Goal: Check status

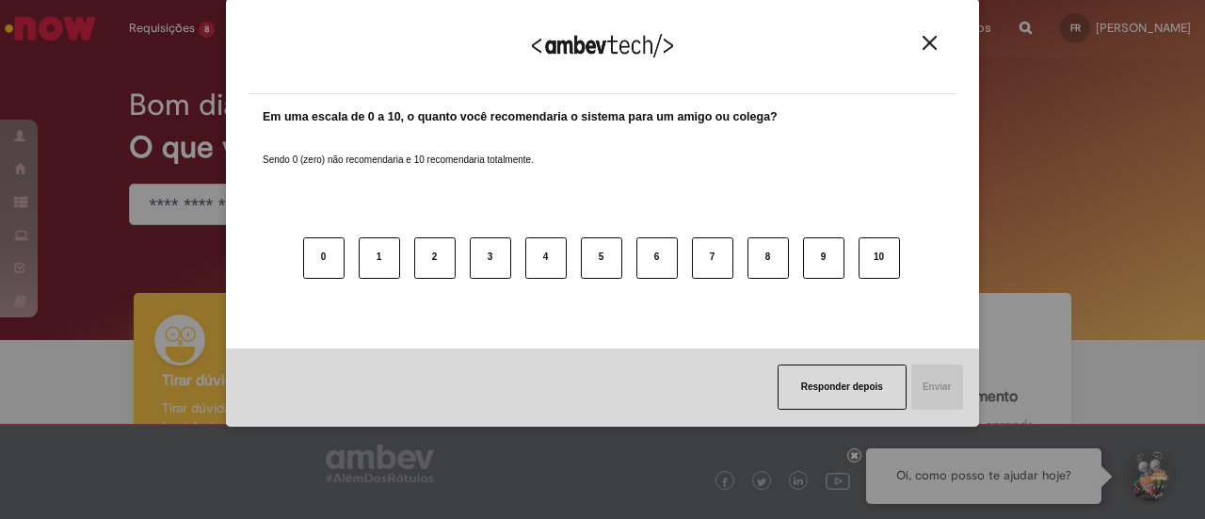
click at [939, 43] on button "Close" at bounding box center [929, 43] width 25 height 16
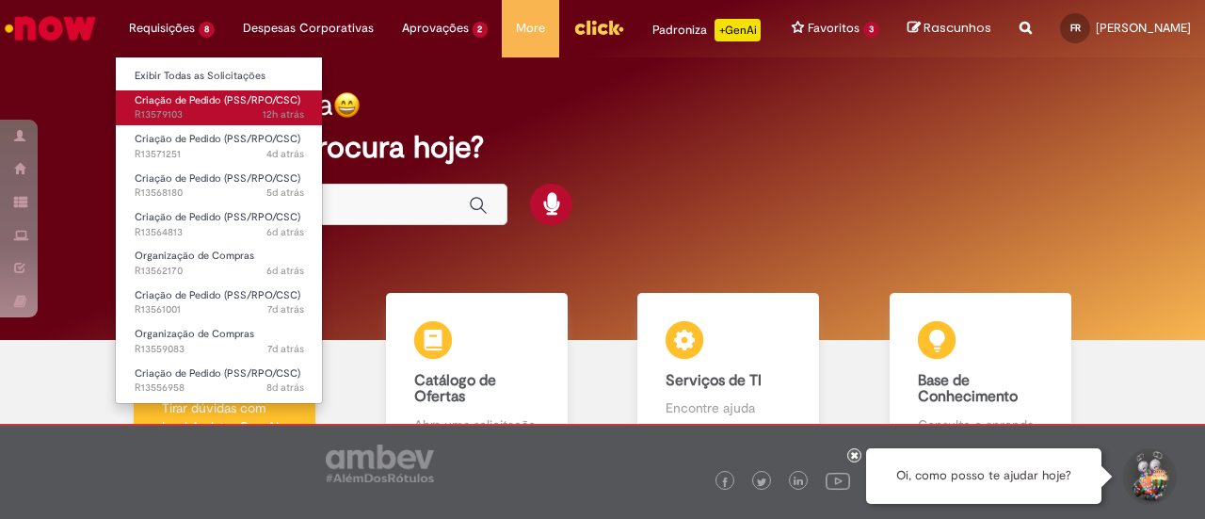
click at [231, 110] on span "12h atrás 12 horas atrás R13579103" at bounding box center [219, 114] width 169 height 15
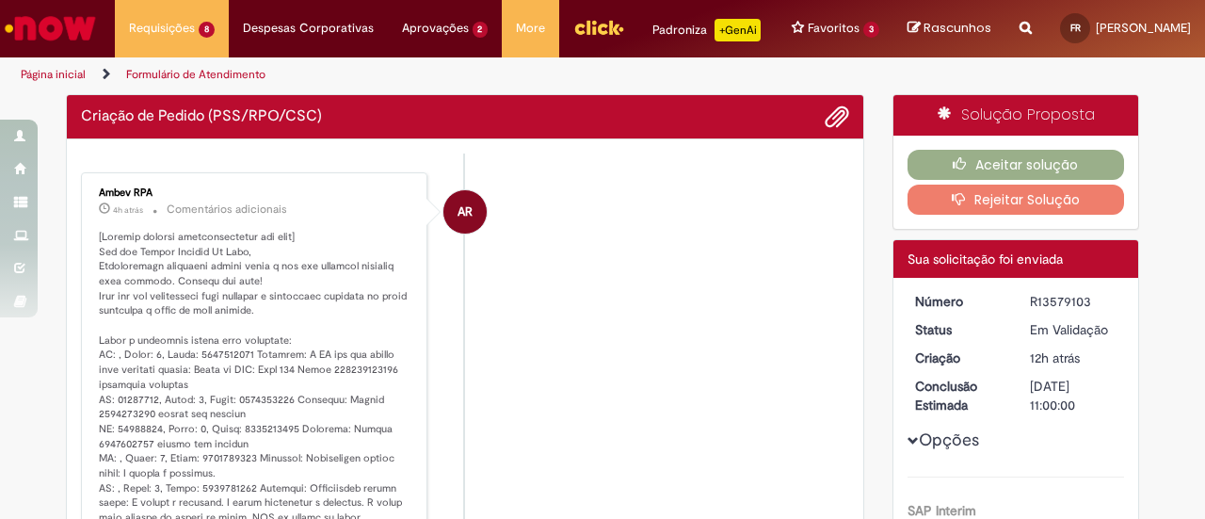
click at [618, 281] on li "AR Ambev RPA 4h atrás 4 horas atrás Comentários adicionais" at bounding box center [465, 452] width 768 height 560
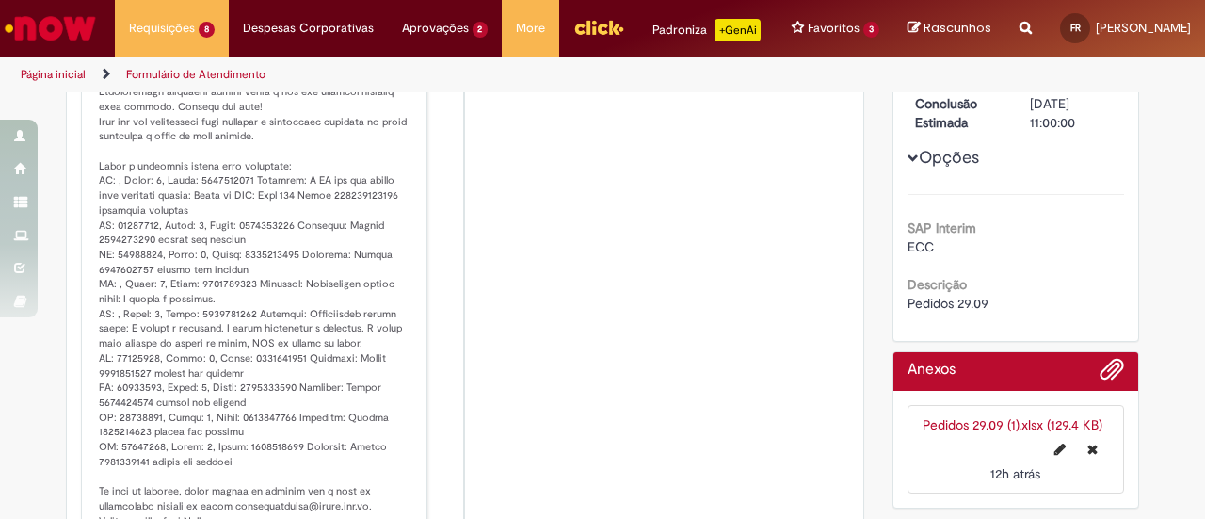
scroll to position [390, 0]
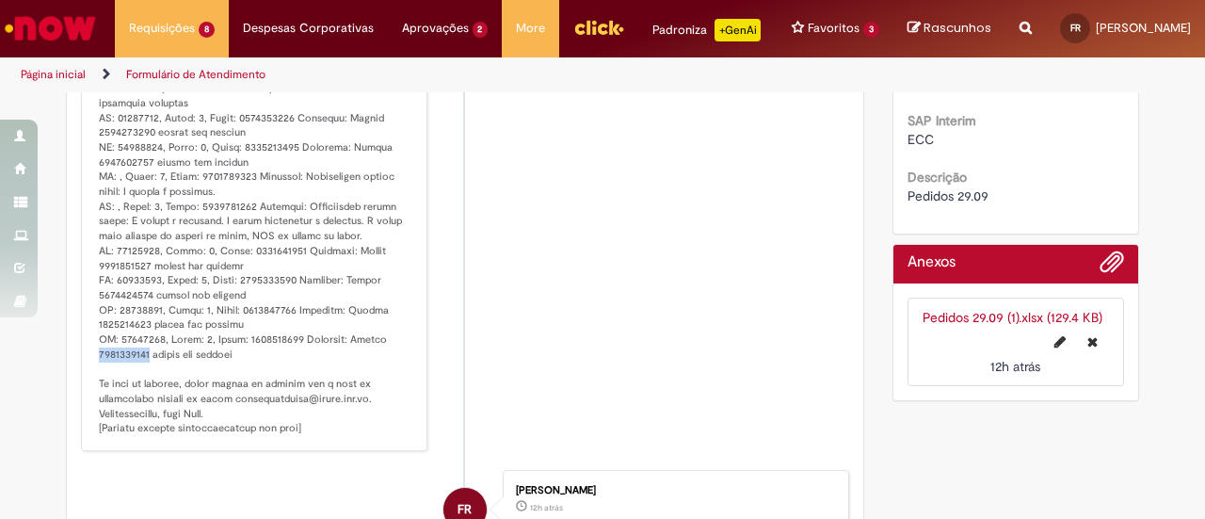
drag, startPoint x: 87, startPoint y: 372, endPoint x: 139, endPoint y: 371, distance: 52.7
click at [139, 371] on div "Ambev RPA 4h atrás 4 horas atrás Comentários adicionais" at bounding box center [254, 170] width 335 height 549
copy p "4522112926"
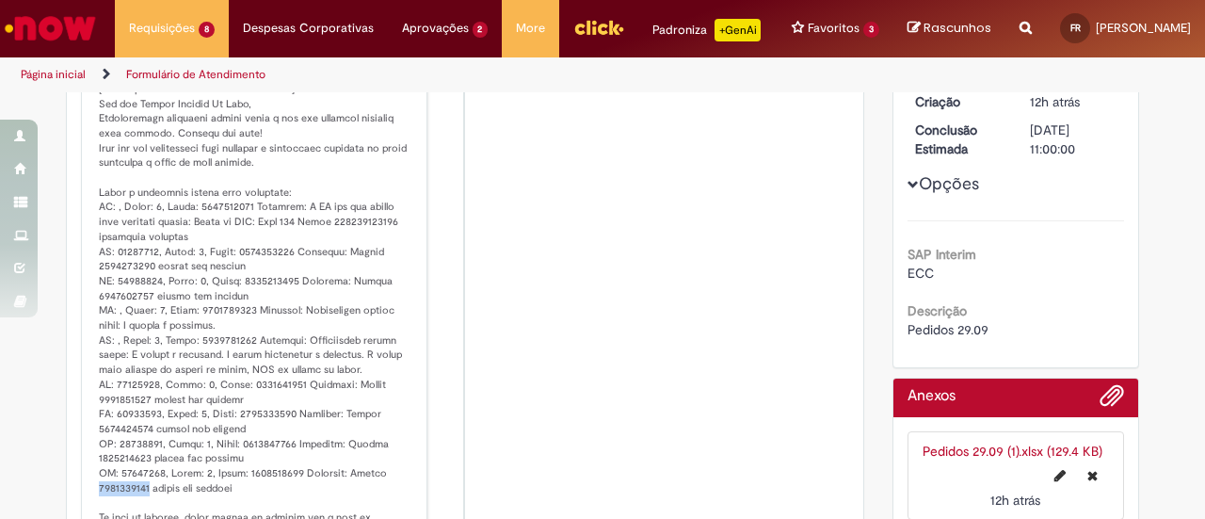
scroll to position [296, 0]
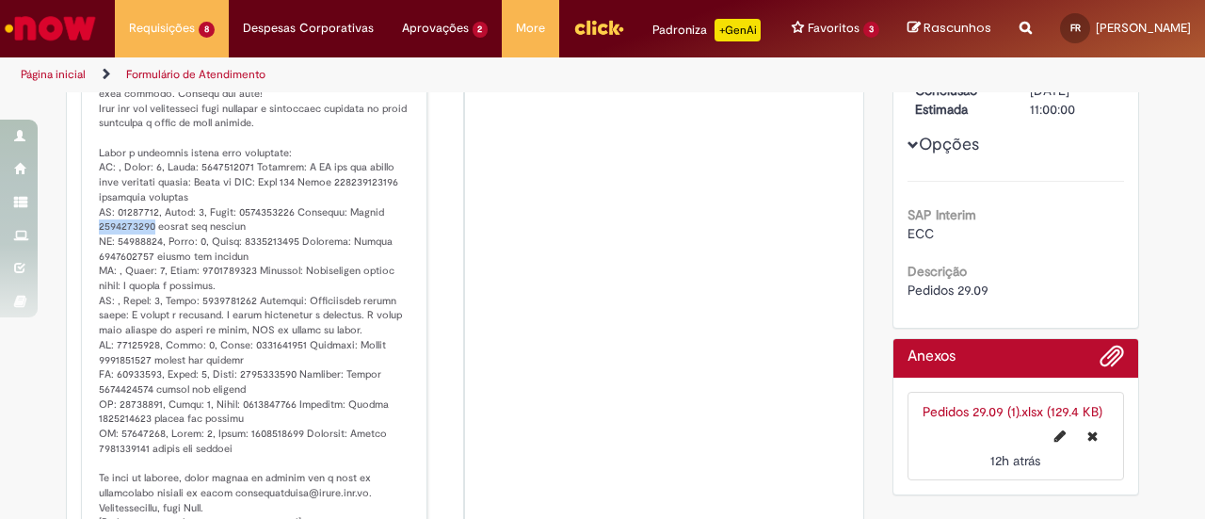
drag, startPoint x: 88, startPoint y: 240, endPoint x: 139, endPoint y: 236, distance: 51.0
click at [139, 236] on div "Ambev RPA 4h atrás 4 horas atrás Comentários adicionais" at bounding box center [254, 265] width 335 height 549
copy p "4522112921"
drag, startPoint x: 89, startPoint y: 270, endPoint x: 149, endPoint y: 266, distance: 59.4
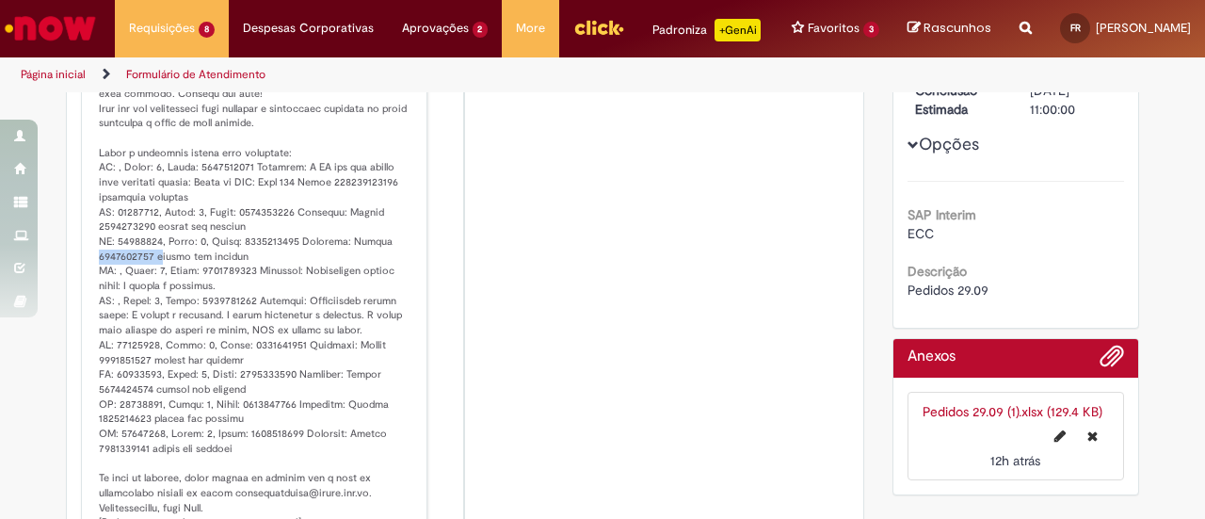
click at [149, 266] on div "Ambev RPA 4h atrás 4 horas atrás Comentários adicionais" at bounding box center [254, 265] width 335 height 549
click at [108, 236] on p "Histórico de tíquete" at bounding box center [255, 286] width 313 height 488
drag, startPoint x: 88, startPoint y: 238, endPoint x: 140, endPoint y: 236, distance: 51.8
click at [140, 236] on div "Ambev RPA 4h atrás 4 horas atrás Comentários adicionais" at bounding box center [254, 265] width 335 height 549
copy p "4522112921"
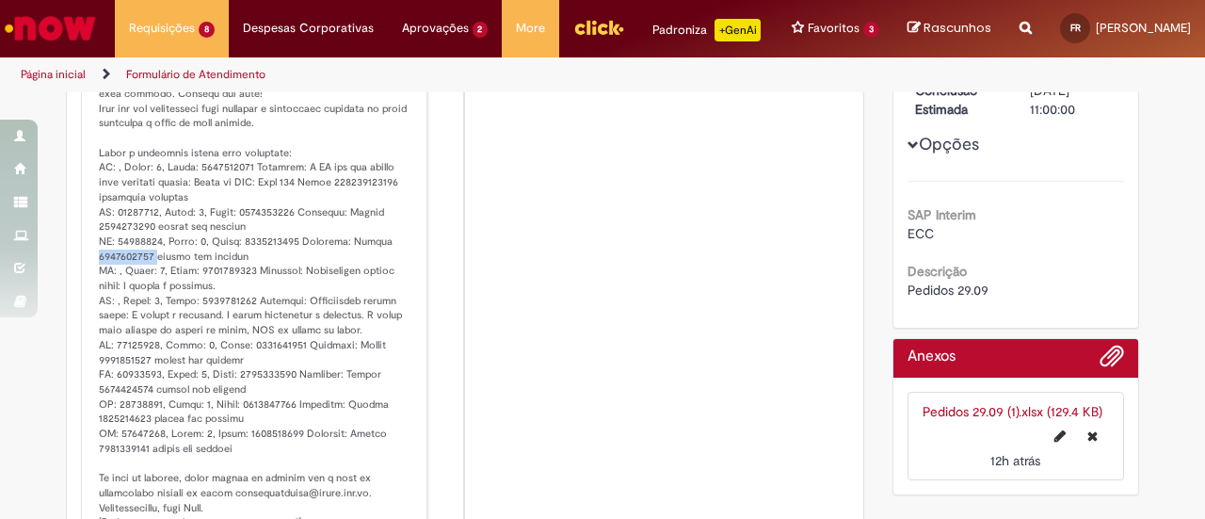
drag, startPoint x: 85, startPoint y: 267, endPoint x: 145, endPoint y: 267, distance: 60.2
click at [145, 267] on div "Ambev RPA 4h atrás 4 horas atrás Comentários adicionais" at bounding box center [254, 265] width 335 height 549
copy p "4522112922"
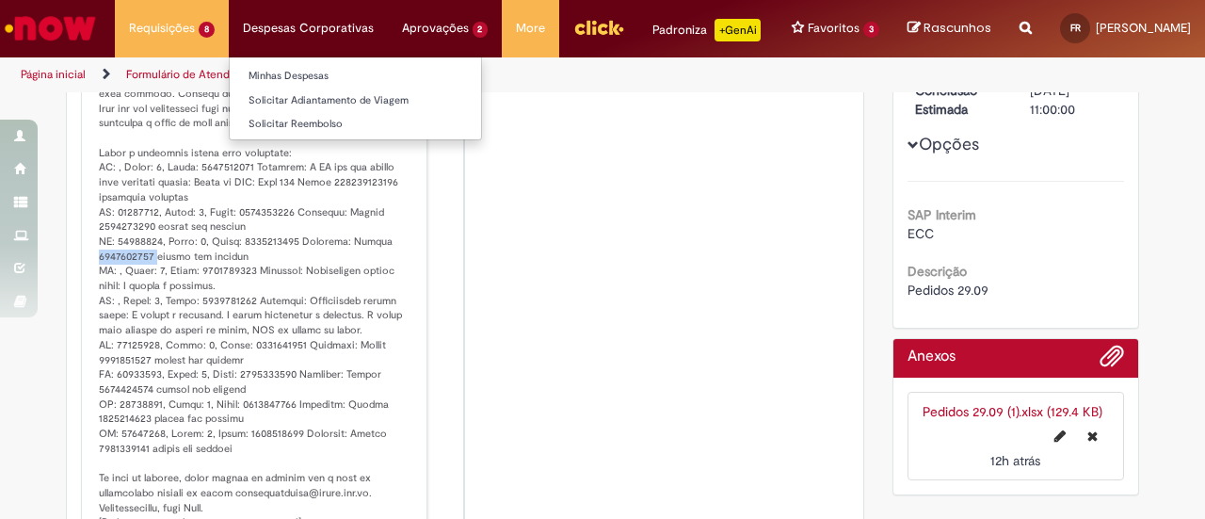
copy p "4522112922"
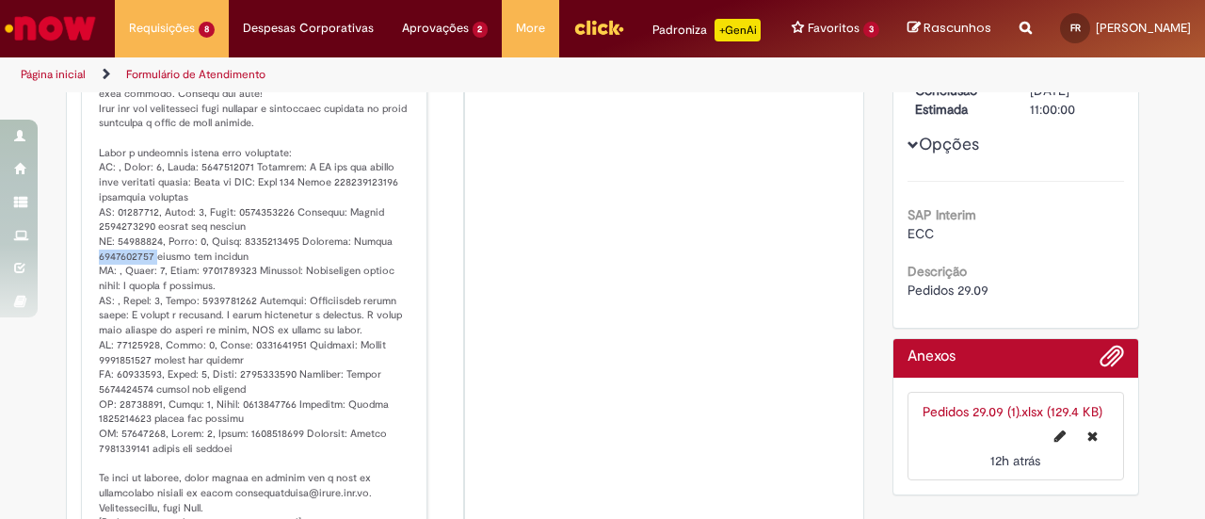
click at [542, 253] on li "AR Ambev RPA 4h atrás 4 horas atrás Comentários adicionais" at bounding box center [465, 265] width 768 height 560
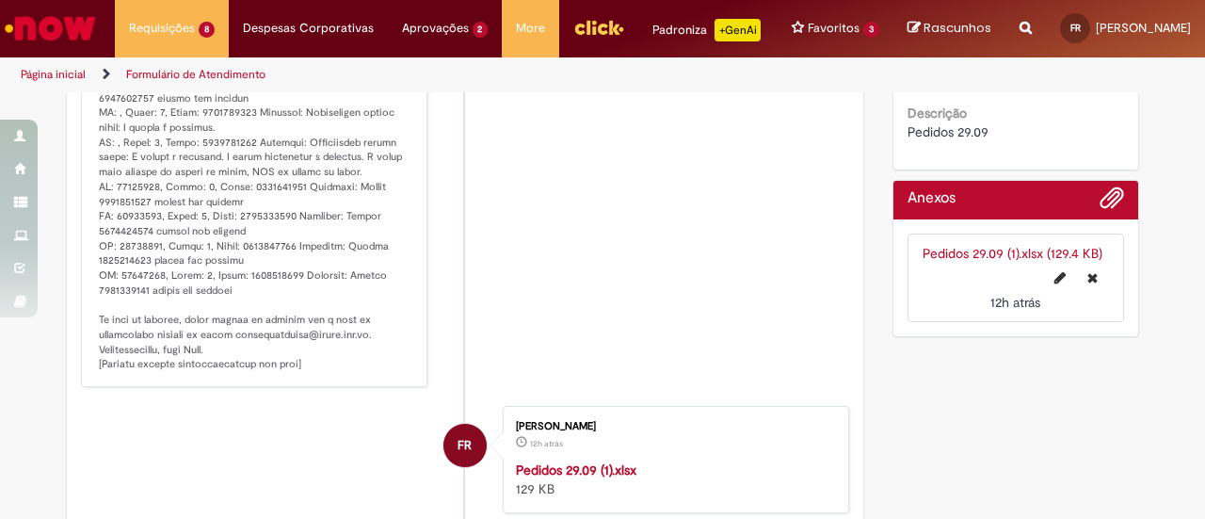
scroll to position [484, 0]
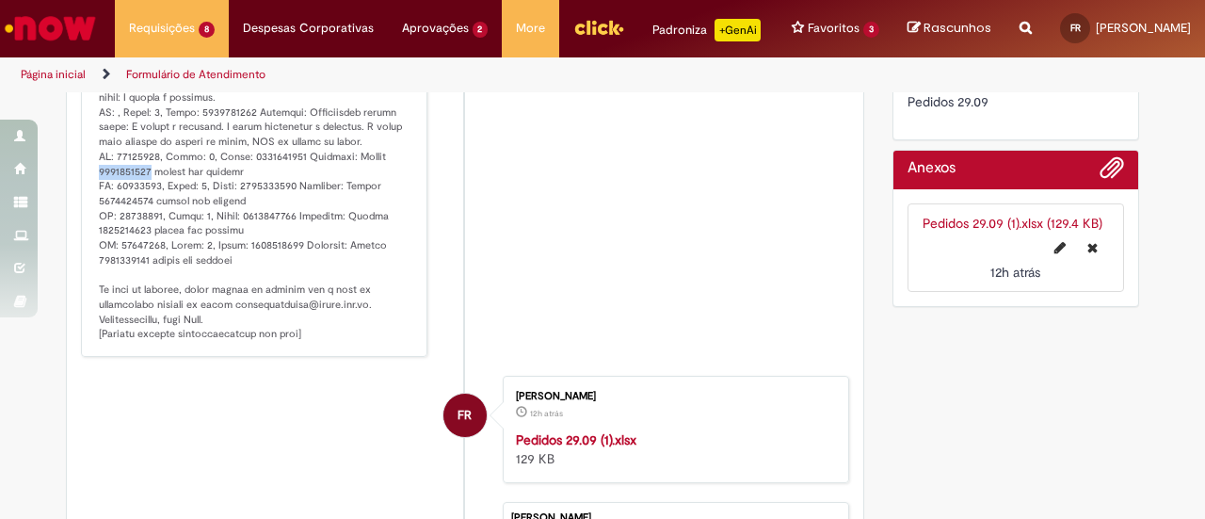
drag, startPoint x: 84, startPoint y: 192, endPoint x: 141, endPoint y: 187, distance: 57.6
click at [141, 187] on div "Ambev RPA 4h atrás 4 horas atrás Comentários adicionais" at bounding box center [254, 76] width 335 height 549
copy p "4522112923"
drag, startPoint x: 90, startPoint y: 216, endPoint x: 145, endPoint y: 217, distance: 54.6
click at [145, 217] on p "Histórico de tíquete" at bounding box center [255, 98] width 313 height 488
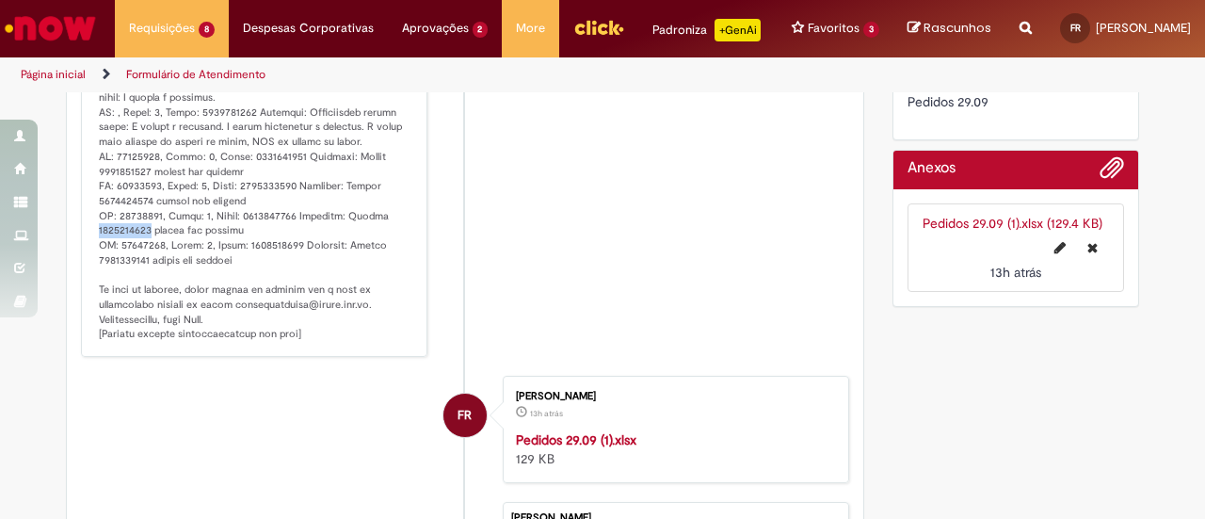
drag, startPoint x: 88, startPoint y: 242, endPoint x: 140, endPoint y: 240, distance: 51.8
click at [140, 240] on div "Ambev RPA 4h atrás 4 horas atrás Comentários adicionais" at bounding box center [254, 76] width 335 height 549
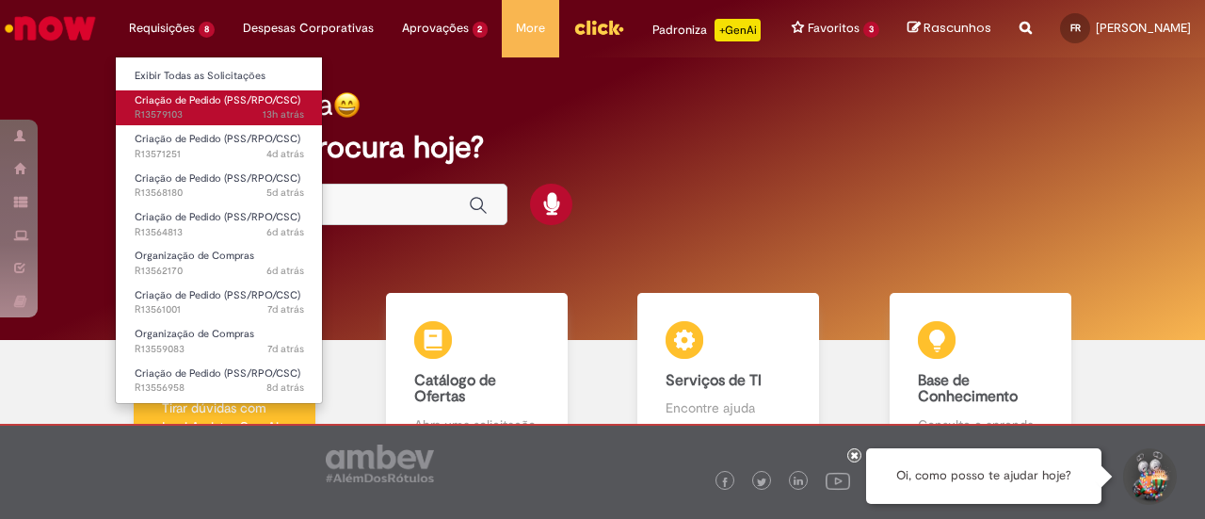
click at [183, 109] on span "13h atrás 13 horas atrás R13579103" at bounding box center [219, 114] width 169 height 15
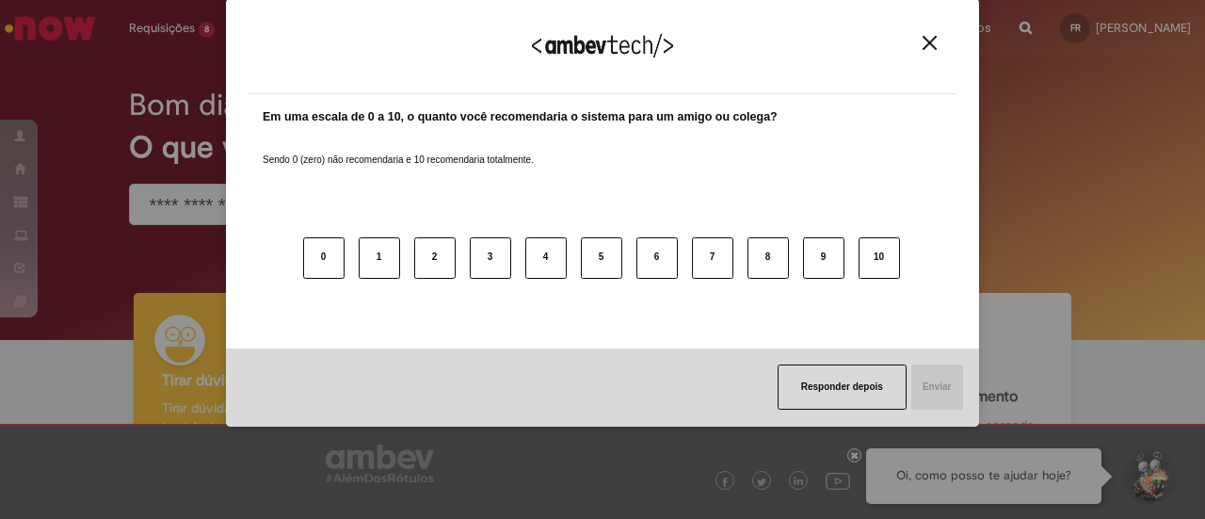
click at [922, 42] on img "Close" at bounding box center [929, 43] width 14 height 14
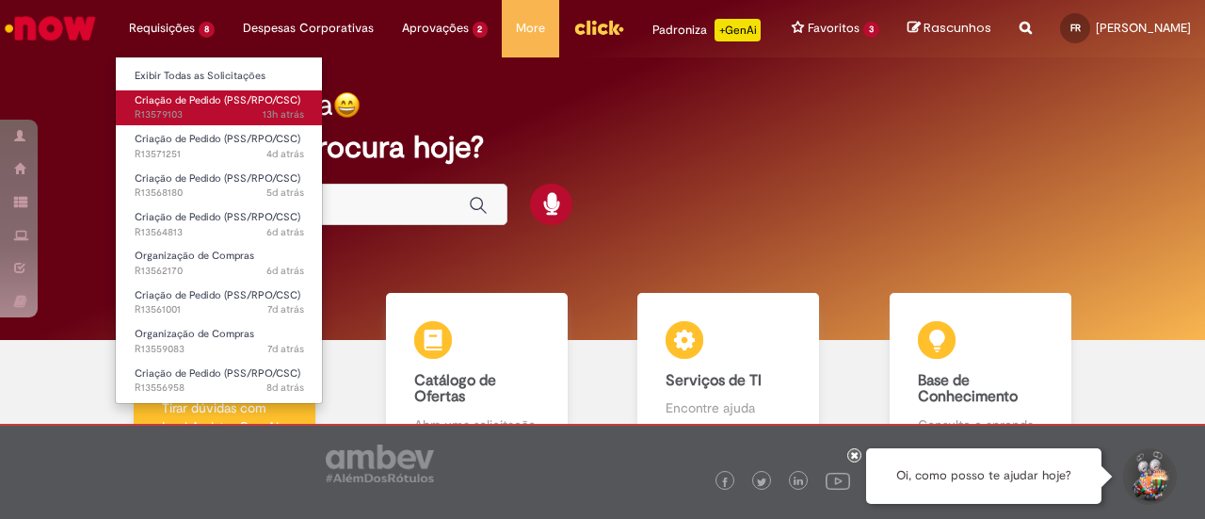
click at [222, 102] on span "Criação de Pedido (PSS/RPO/CSC)" at bounding box center [218, 100] width 166 height 14
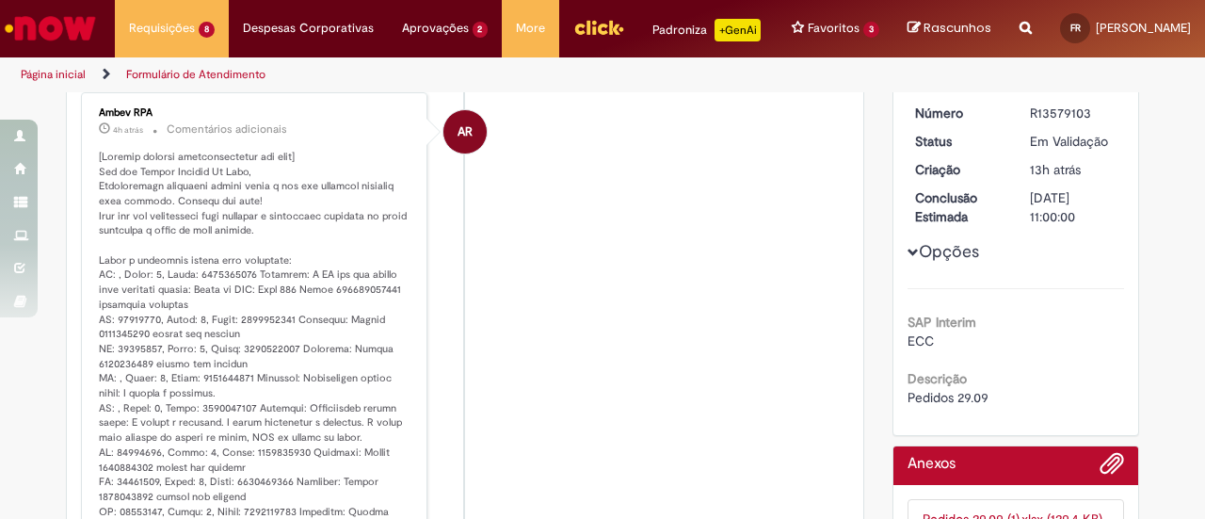
scroll to position [296, 0]
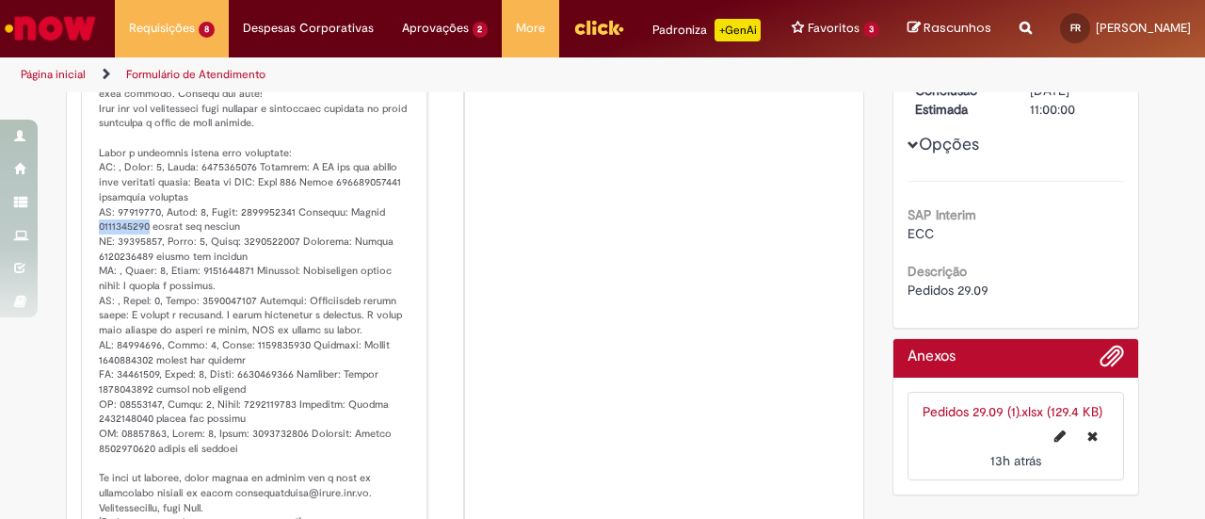
drag, startPoint x: 88, startPoint y: 238, endPoint x: 141, endPoint y: 234, distance: 52.8
click at [141, 234] on div "Ambev RPA 4h atrás 4 horas atrás Comentários adicionais" at bounding box center [254, 265] width 335 height 549
copy p "4522112921"
drag, startPoint x: 92, startPoint y: 268, endPoint x: 142, endPoint y: 270, distance: 49.9
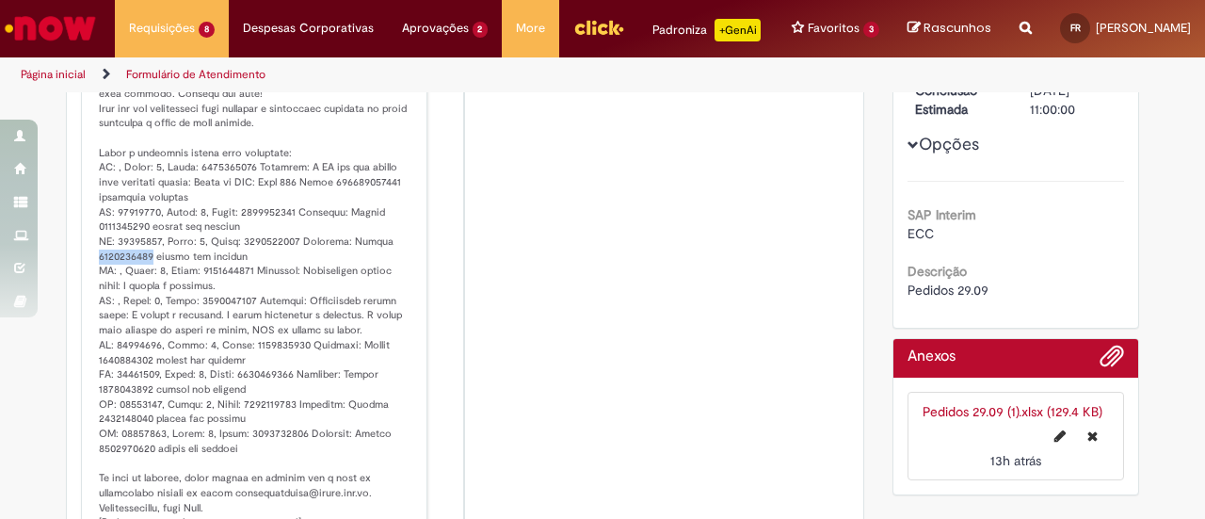
click at [142, 270] on p "Histórico de tíquete" at bounding box center [255, 286] width 313 height 488
copy p "4522112922"
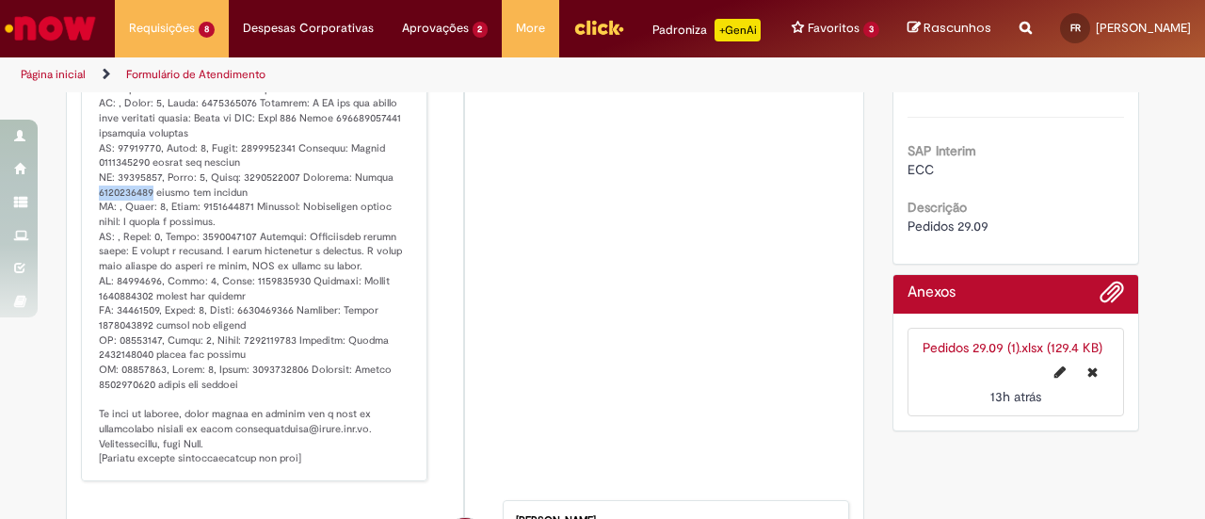
scroll to position [390, 0]
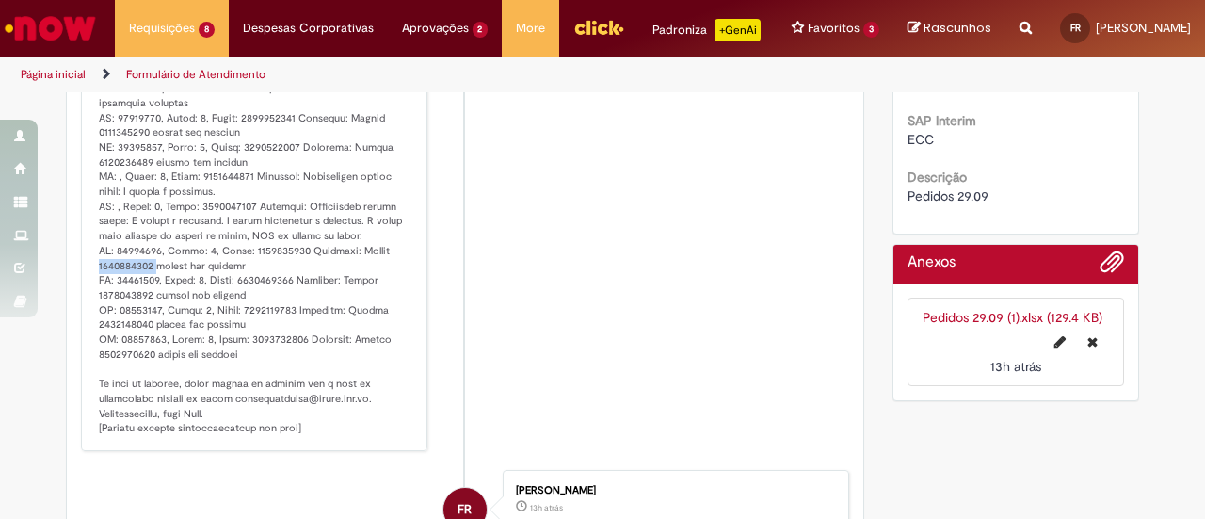
drag, startPoint x: 88, startPoint y: 276, endPoint x: 145, endPoint y: 276, distance: 57.4
click at [145, 276] on div "Ambev RPA 4h atrás 4 horas atrás Comentários adicionais" at bounding box center [254, 170] width 335 height 549
copy p "4522112923"
drag, startPoint x: 88, startPoint y: 310, endPoint x: 139, endPoint y: 312, distance: 50.9
click at [139, 312] on div "Ambev RPA 4h atrás 4 horas atrás Comentários adicionais" at bounding box center [254, 170] width 335 height 549
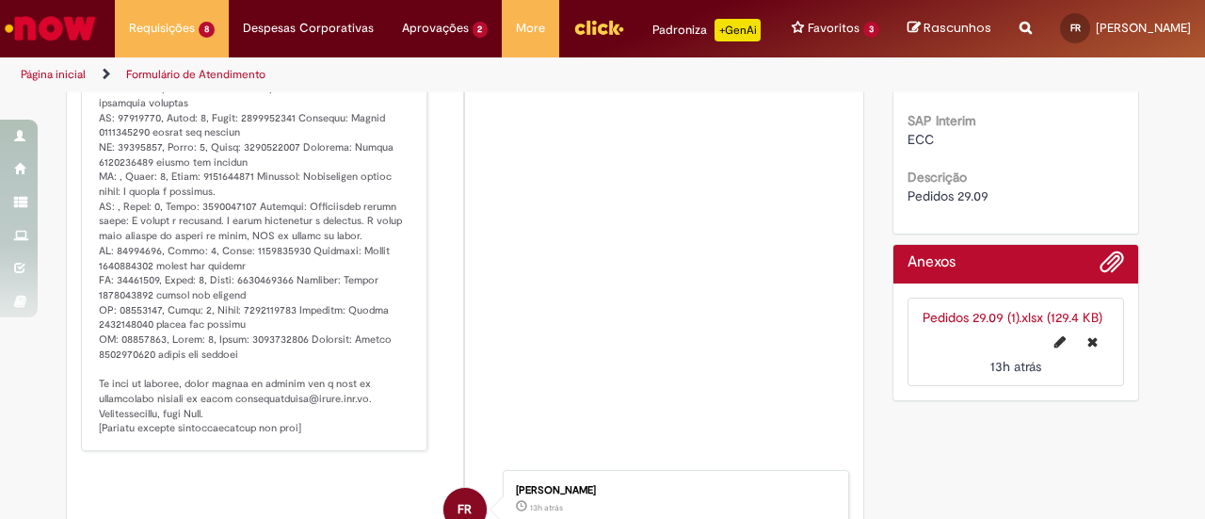
click at [141, 312] on p "Histórico de tíquete" at bounding box center [255, 192] width 313 height 488
drag, startPoint x: 141, startPoint y: 309, endPoint x: 81, endPoint y: 307, distance: 60.3
click at [87, 307] on div "Ambev RPA 4h atrás 4 horas atrás Comentários adicionais" at bounding box center [254, 170] width 335 height 549
copy p "4522112924"
drag, startPoint x: 92, startPoint y: 339, endPoint x: 143, endPoint y: 342, distance: 50.9
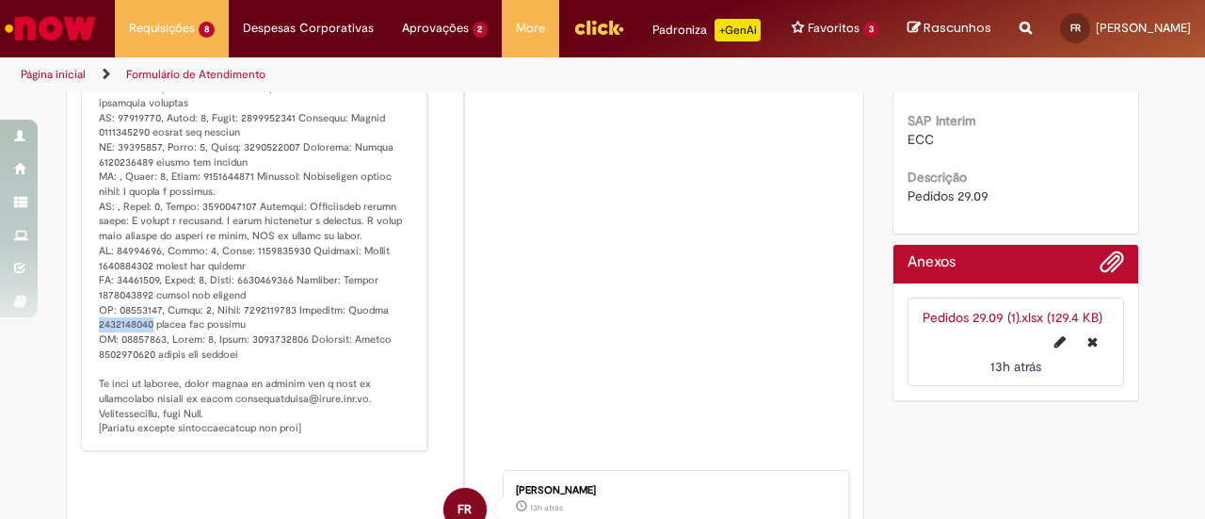
click at [143, 342] on div "Ambev RPA 4h atrás 4 horas atrás Comentários adicionais" at bounding box center [254, 170] width 335 height 549
copy p "4522112925"
drag, startPoint x: 88, startPoint y: 365, endPoint x: 140, endPoint y: 364, distance: 51.8
click at [140, 364] on div "Ambev RPA 4h atrás 4 horas atrás Comentários adicionais" at bounding box center [254, 170] width 335 height 549
copy p "4522112926"
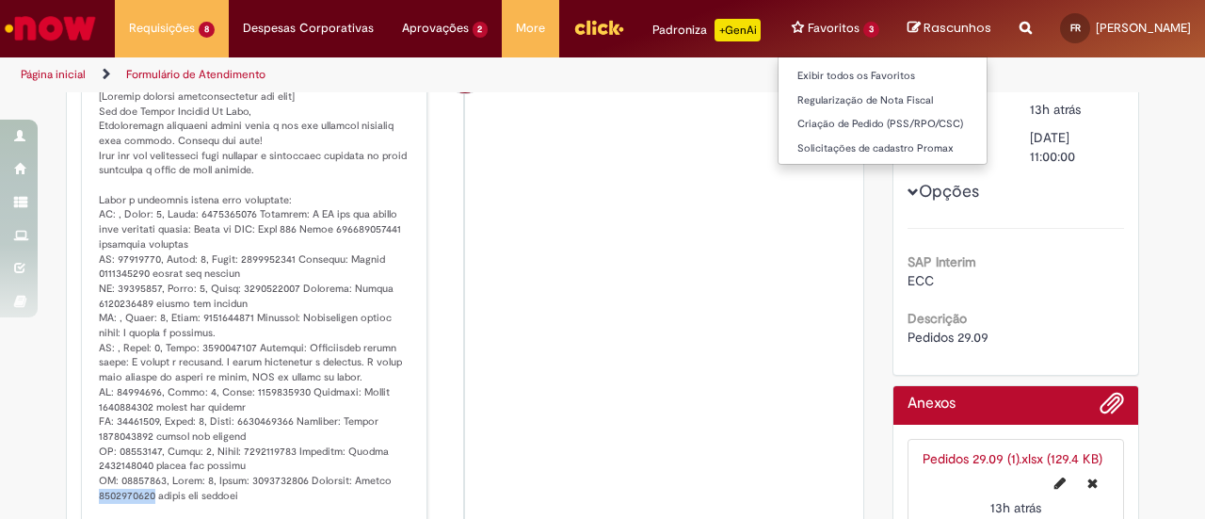
scroll to position [13, 0]
